Goal: Find specific page/section: Find specific page/section

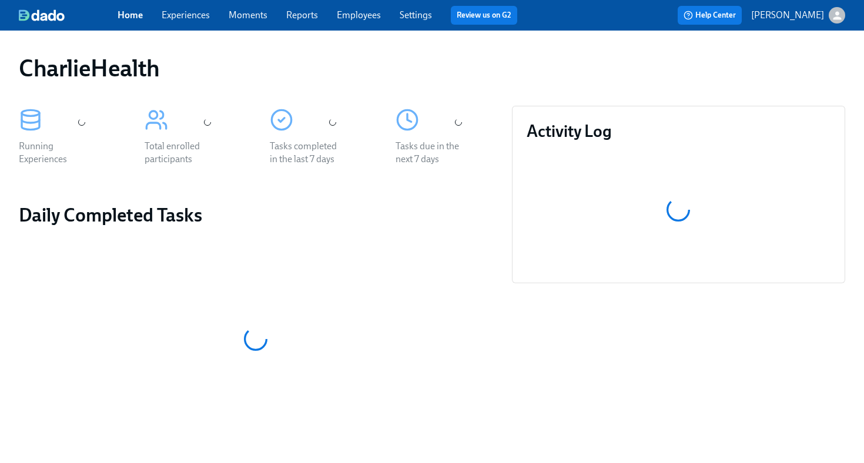
click at [363, 11] on link "Employees" at bounding box center [359, 14] width 44 height 11
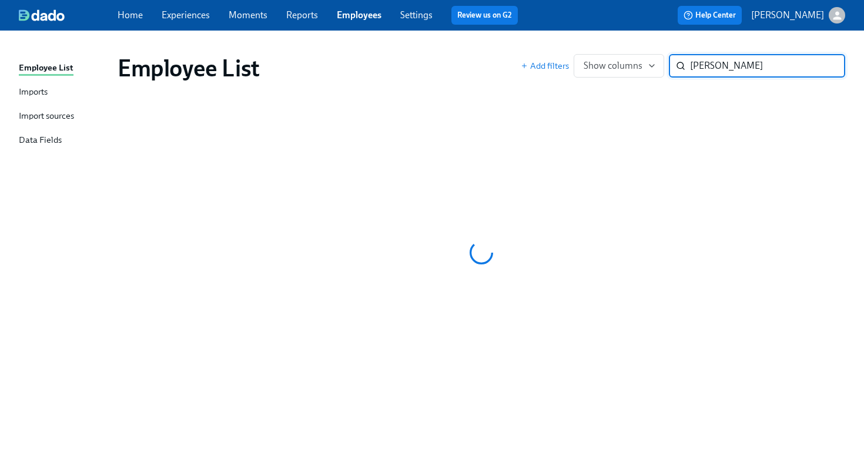
type input "[PERSON_NAME]"
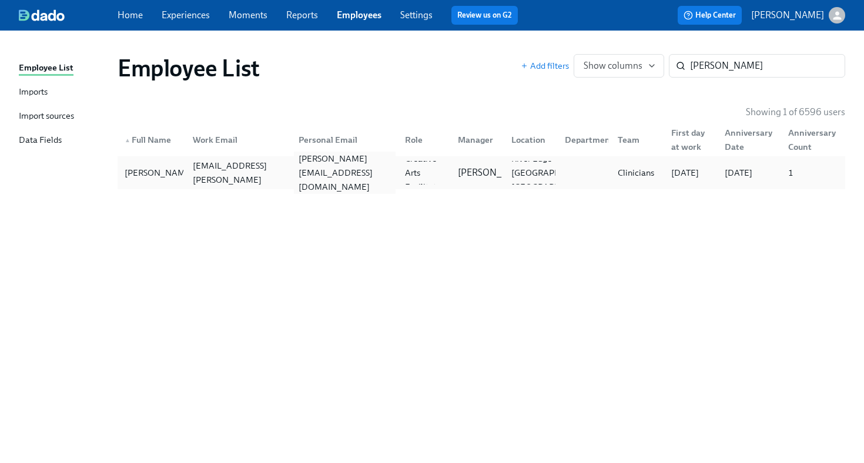
click at [348, 175] on div "jessica.a.cabrera88@gmail.com" at bounding box center [345, 173] width 102 height 42
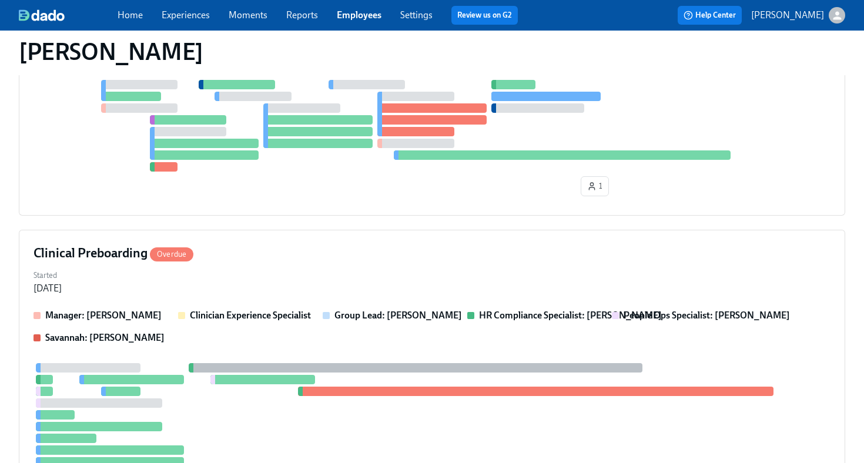
scroll to position [259, 0]
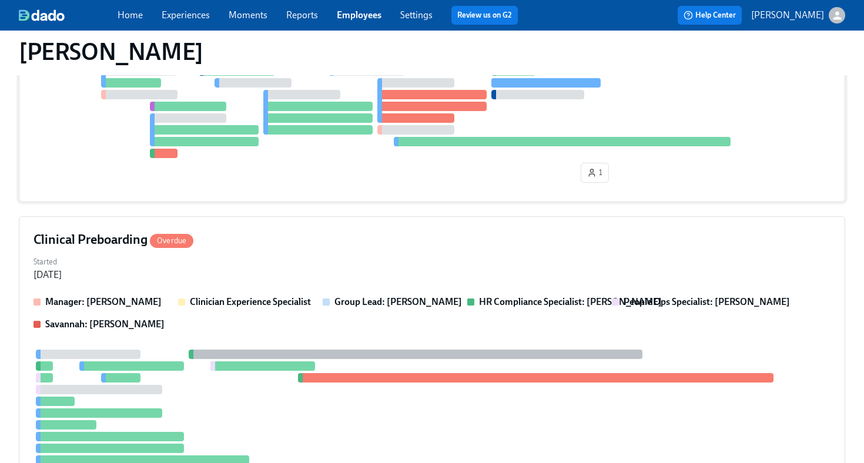
click at [349, 172] on div "1" at bounding box center [432, 126] width 797 height 121
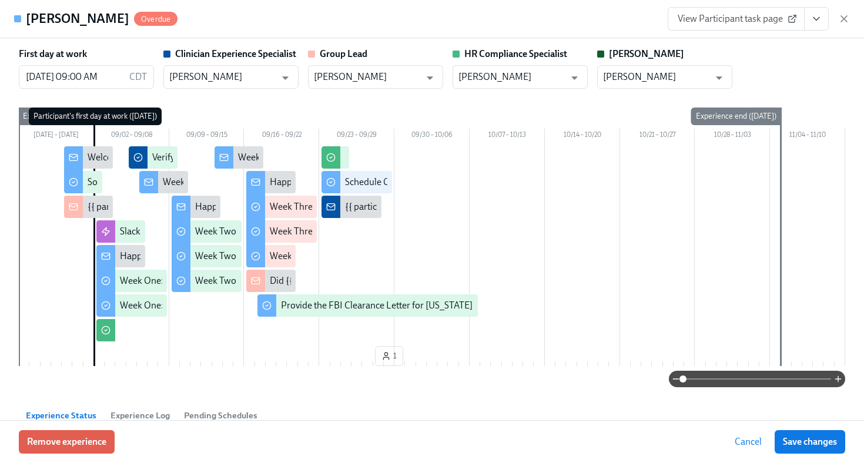
click at [818, 22] on icon "View task page" at bounding box center [817, 19] width 12 height 12
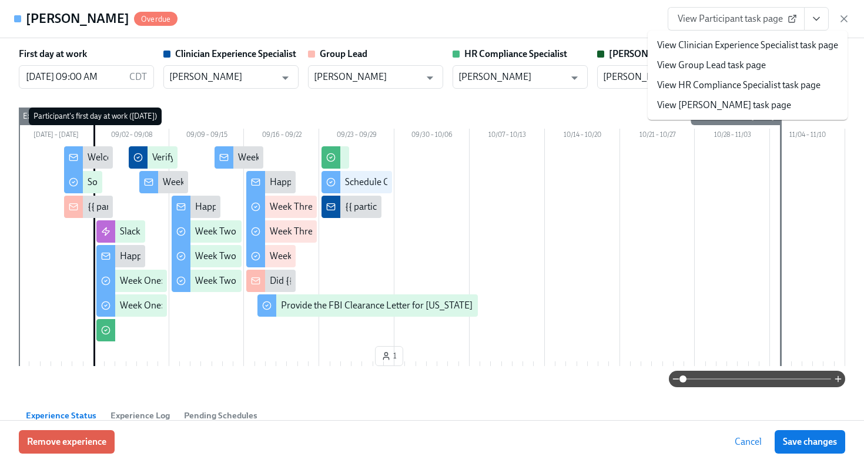
click at [771, 83] on link "View HR Compliance Specialist task page" at bounding box center [738, 85] width 163 height 13
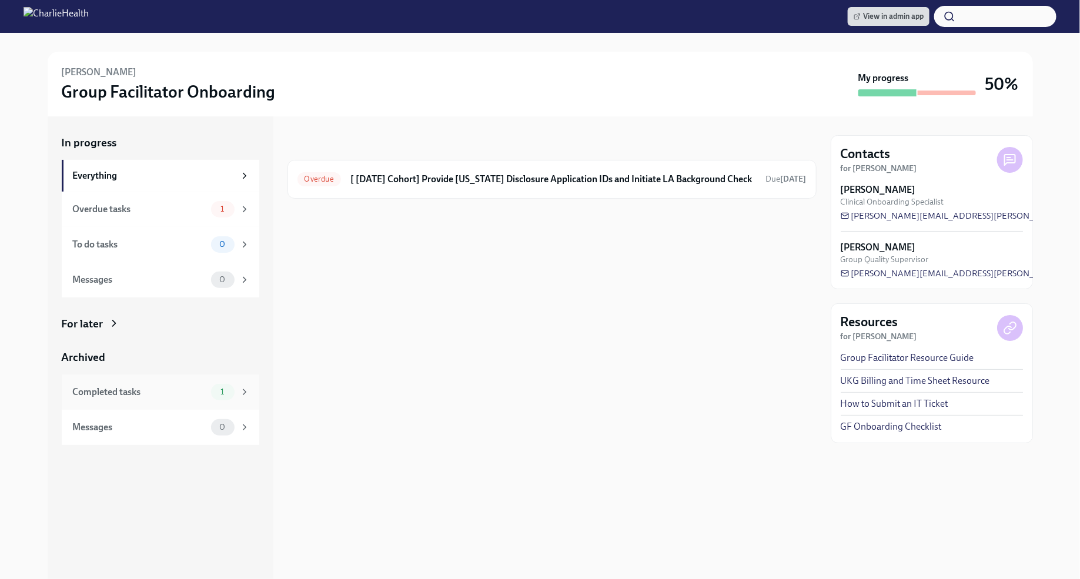
click at [180, 396] on div "Completed tasks" at bounding box center [139, 392] width 133 height 13
